Goal: Information Seeking & Learning: Learn about a topic

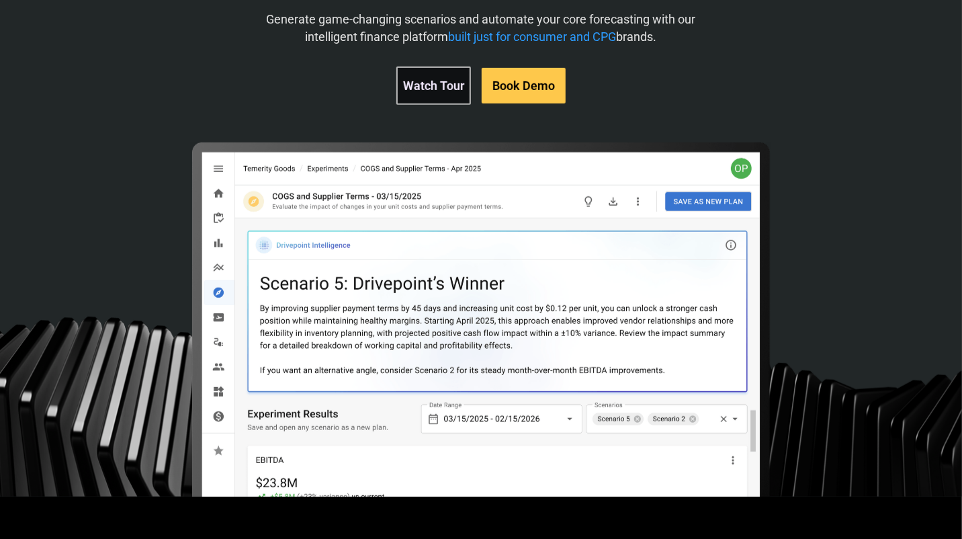
scroll to position [1, 0]
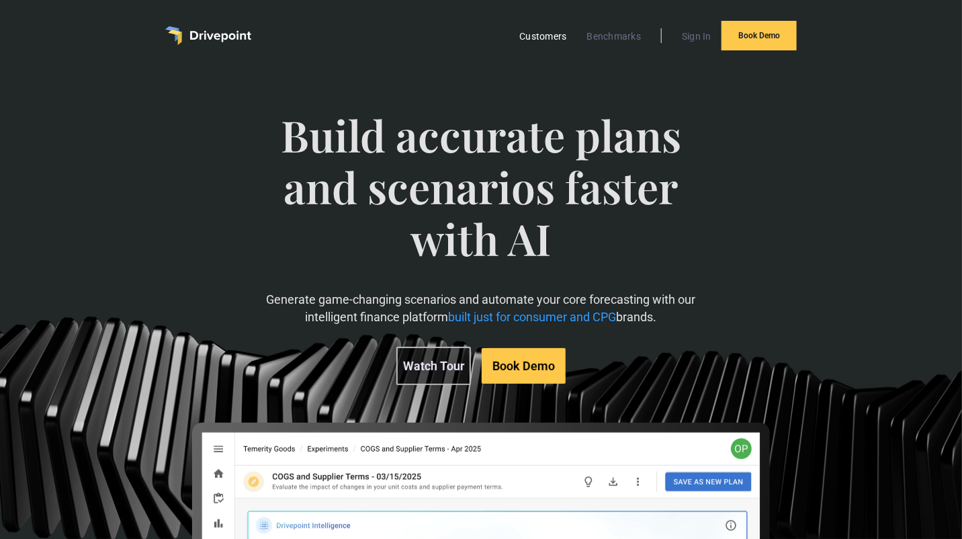
click at [542, 36] on link "Customers" at bounding box center [543, 36] width 60 height 17
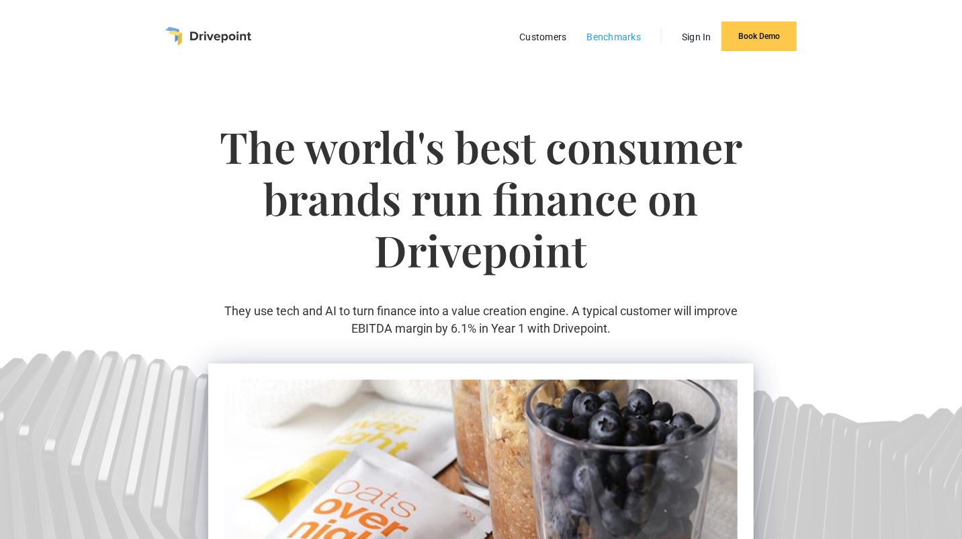
click at [602, 40] on link "Benchmarks" at bounding box center [614, 36] width 68 height 17
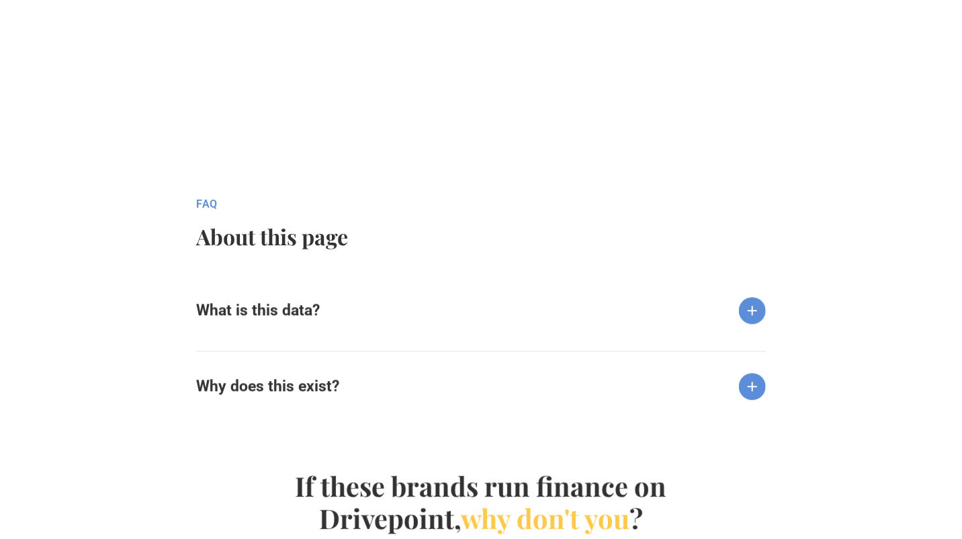
scroll to position [1275, 0]
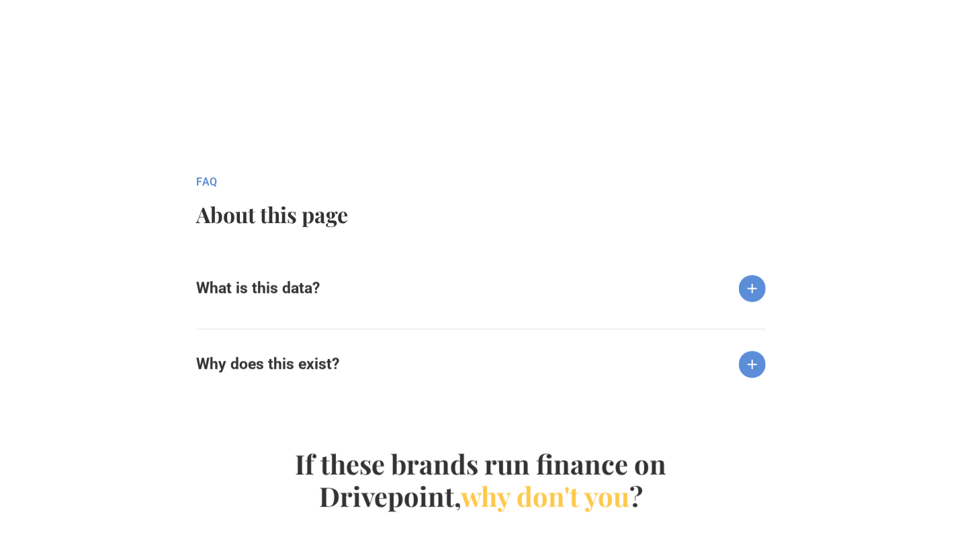
click at [749, 289] on img at bounding box center [752, 288] width 27 height 27
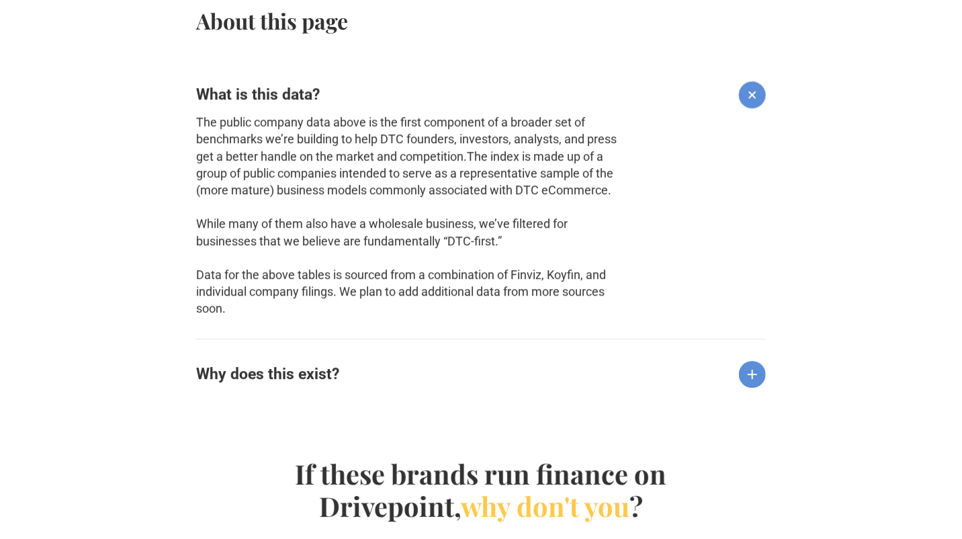
scroll to position [1612, 0]
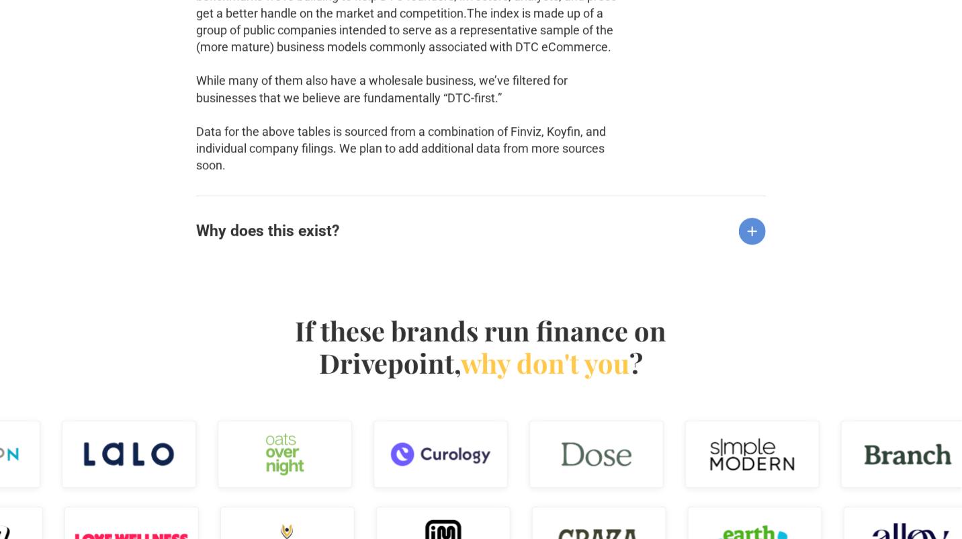
click at [747, 233] on img at bounding box center [752, 231] width 27 height 27
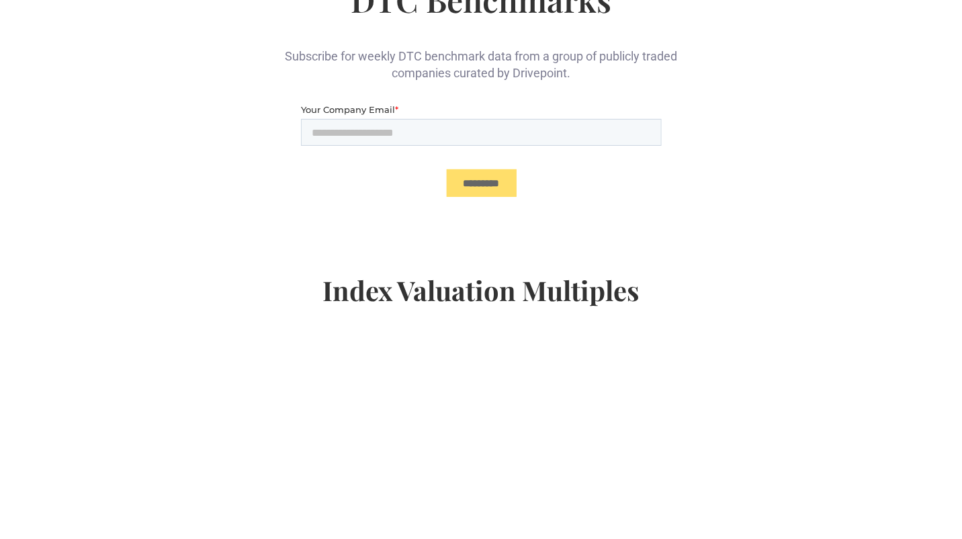
scroll to position [0, 0]
